Goal: Task Accomplishment & Management: Use online tool/utility

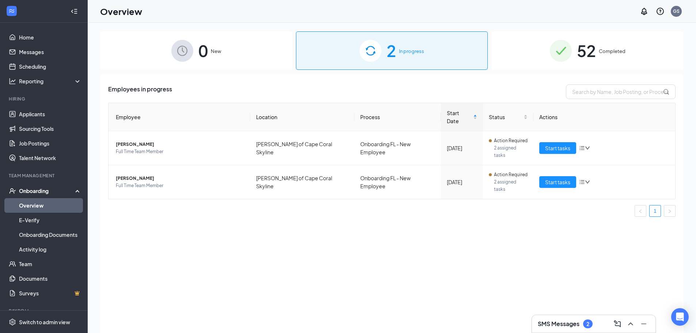
click at [626, 43] on div "52 Completed" at bounding box center [587, 50] width 192 height 38
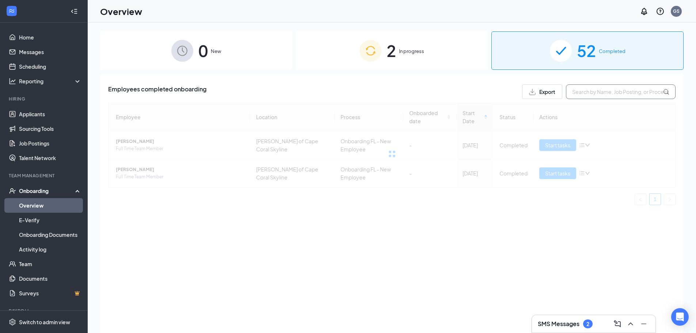
click at [601, 93] on input "text" at bounding box center [621, 91] width 110 height 15
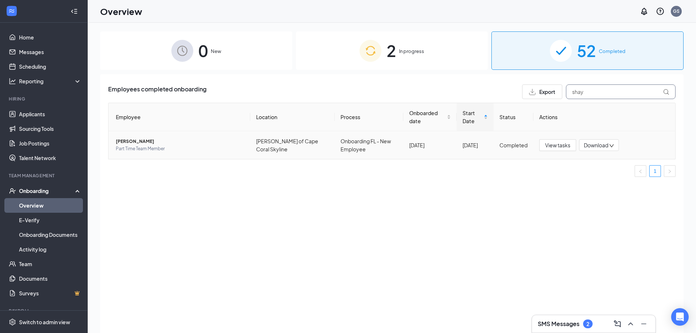
type input "shay"
click at [135, 144] on span "[PERSON_NAME]" at bounding box center [180, 141] width 129 height 7
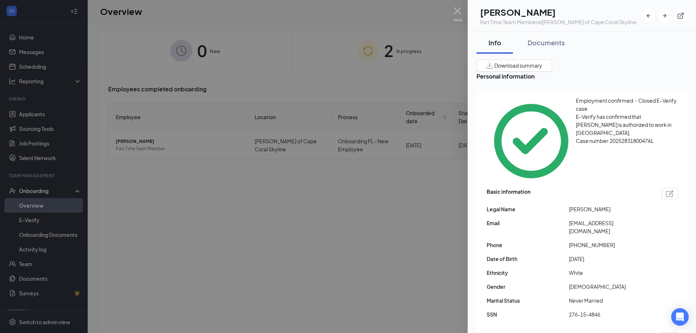
click at [394, 93] on div at bounding box center [348, 166] width 696 height 333
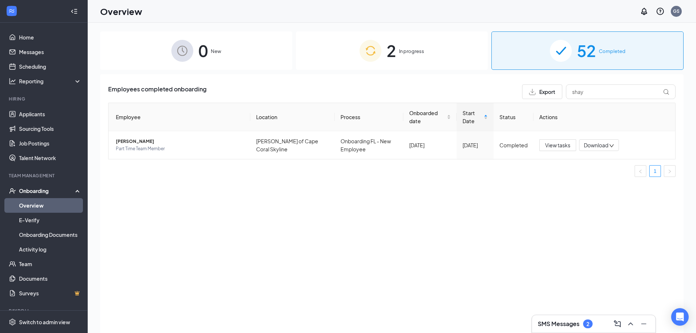
click at [413, 56] on div "2 In progress" at bounding box center [392, 50] width 192 height 38
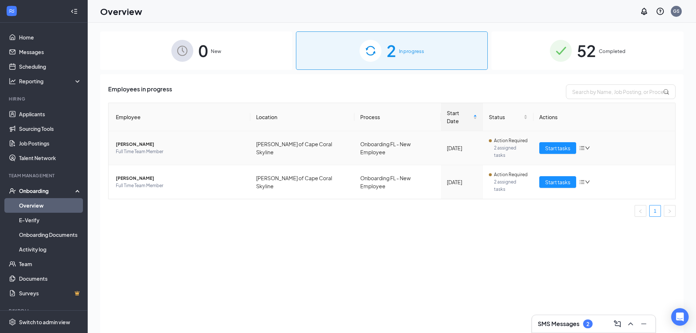
click at [173, 148] on span "Full Time Team Member" at bounding box center [180, 151] width 129 height 7
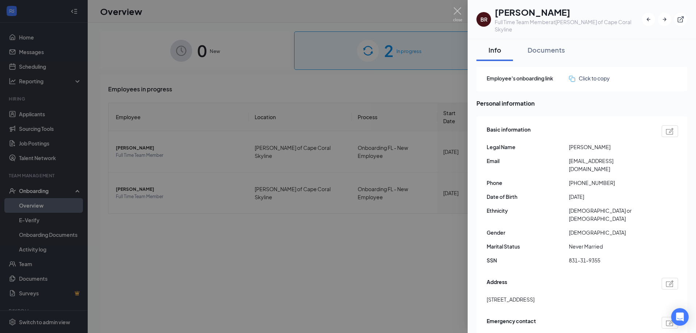
click at [427, 225] on div at bounding box center [348, 166] width 696 height 333
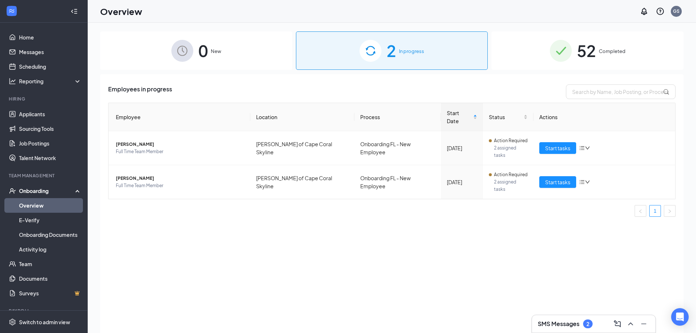
click at [538, 50] on div "52 Completed" at bounding box center [587, 50] width 192 height 38
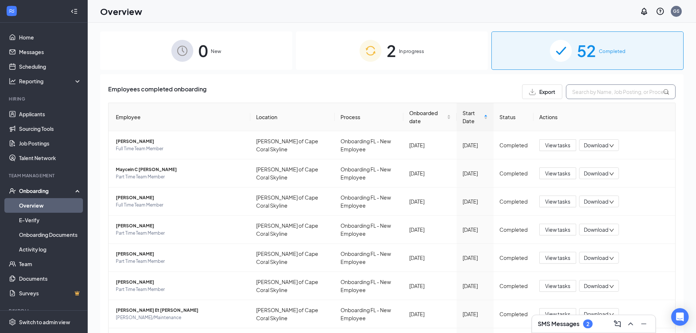
click at [600, 93] on input "text" at bounding box center [621, 91] width 110 height 15
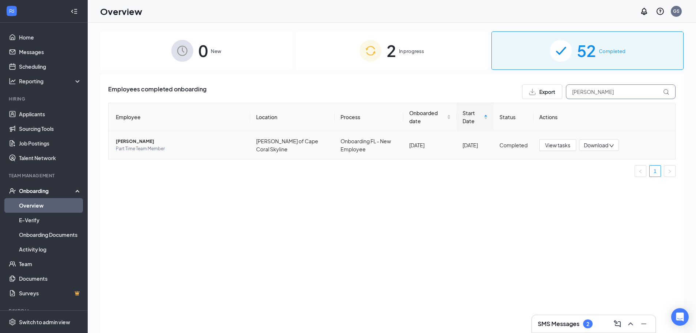
type input "[PERSON_NAME]"
click at [159, 145] on span "Part Time Team Member" at bounding box center [180, 148] width 129 height 7
